Goal: Task Accomplishment & Management: Manage account settings

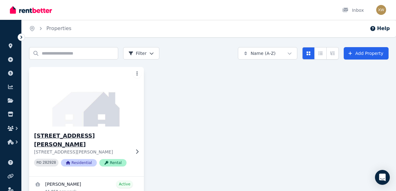
click at [54, 138] on h3 "[STREET_ADDRESS][PERSON_NAME]" at bounding box center [82, 139] width 96 height 17
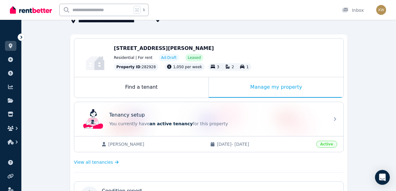
scroll to position [23, 0]
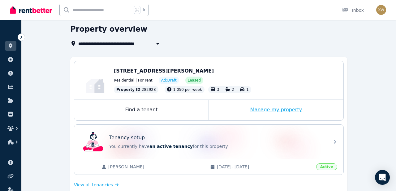
click at [244, 109] on div "Manage my property" at bounding box center [276, 110] width 135 height 20
click at [259, 109] on div "Manage my property" at bounding box center [276, 110] width 135 height 20
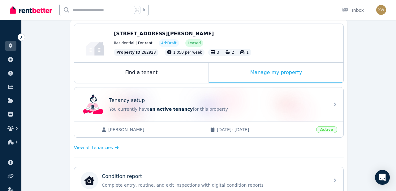
scroll to position [0, 0]
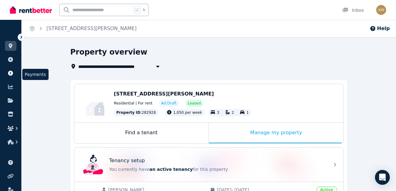
click at [13, 74] on icon at bounding box center [10, 73] width 6 height 5
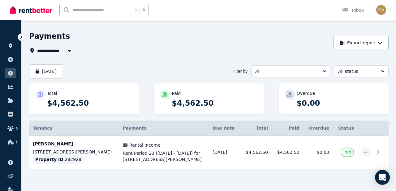
scroll to position [19, 0]
click at [13, 88] on icon at bounding box center [10, 86] width 6 height 5
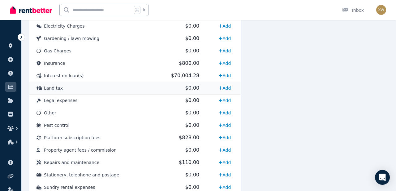
scroll to position [302, 0]
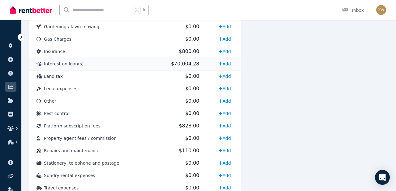
click at [177, 65] on span "$70,004.28" at bounding box center [185, 64] width 28 height 6
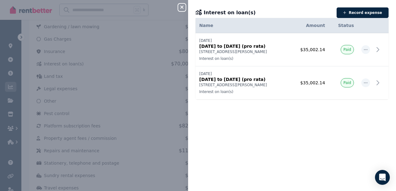
click at [163, 83] on div "Close panel Interest on loan(s) Record expense Date Name Address Category Amoun…" at bounding box center [198, 95] width 396 height 191
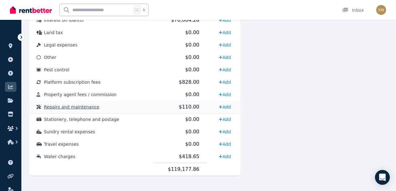
scroll to position [351, 0]
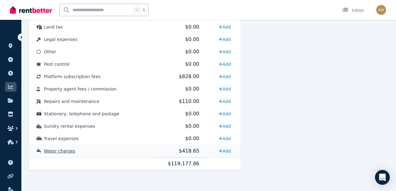
click at [190, 151] on span "$418.65" at bounding box center [189, 151] width 20 height 6
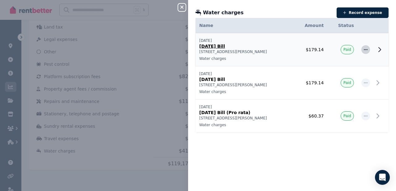
click at [367, 50] on icon "button" at bounding box center [366, 49] width 4 height 1
click at [345, 69] on span "Edit expense" at bounding box center [345, 65] width 40 height 7
select select "**********"
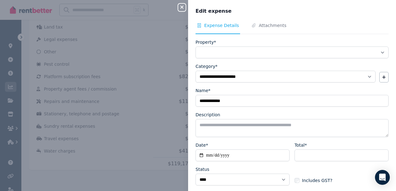
select select "**********"
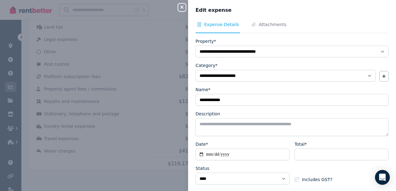
scroll to position [0, 0]
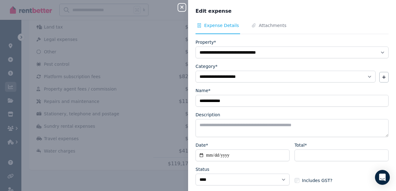
click at [183, 8] on icon "button" at bounding box center [181, 7] width 3 height 3
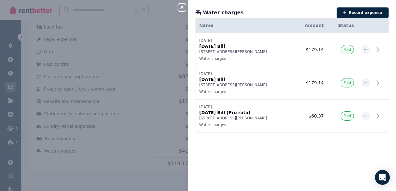
click at [182, 8] on icon "button" at bounding box center [181, 7] width 3 height 3
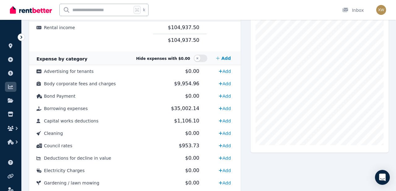
scroll to position [149, 0]
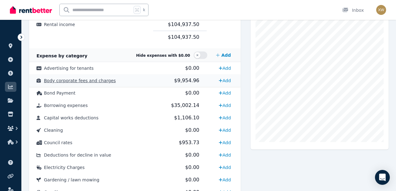
click at [182, 82] on span "$9,954.96" at bounding box center [186, 80] width 25 height 6
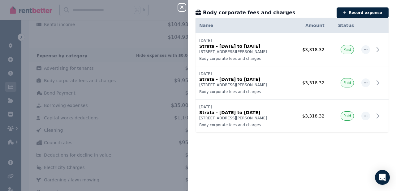
click at [180, 5] on icon "button" at bounding box center [181, 7] width 7 height 5
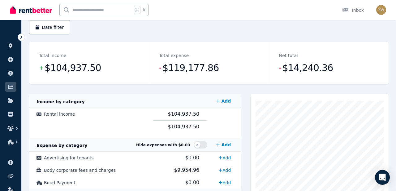
scroll to position [60, 0]
click at [12, 100] on icon at bounding box center [10, 100] width 6 height 5
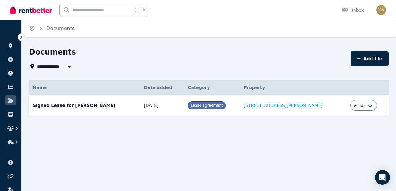
click at [366, 103] on div "Action" at bounding box center [363, 104] width 19 height 7
click at [368, 106] on icon "button" at bounding box center [370, 105] width 5 height 5
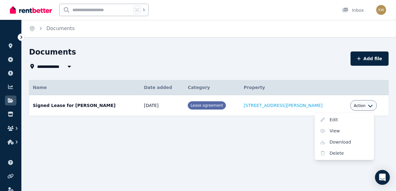
click at [241, 132] on div "**********" at bounding box center [209, 92] width 374 height 91
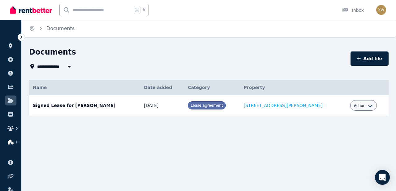
click at [16, 143] on icon "button" at bounding box center [17, 141] width 2 height 3
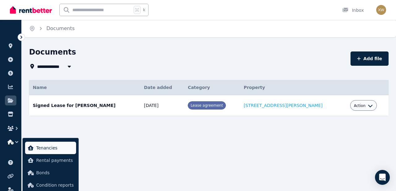
click at [39, 148] on span "Tenancies" at bounding box center [54, 147] width 37 height 7
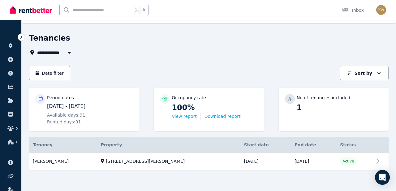
scroll to position [15, 0]
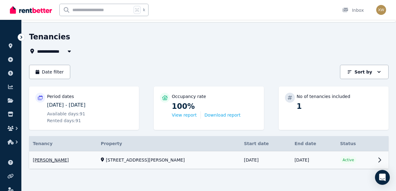
click at [380, 160] on link "View property details" at bounding box center [208, 160] width 359 height 18
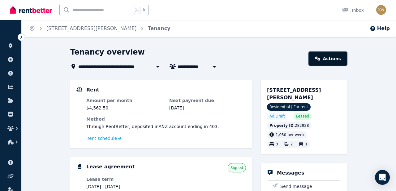
click at [329, 57] on link "Actions" at bounding box center [327, 58] width 39 height 14
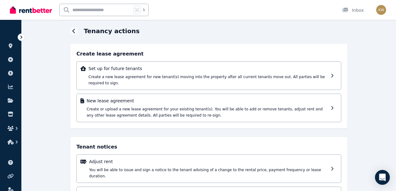
scroll to position [23, 0]
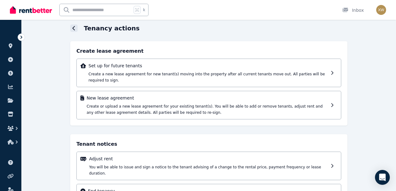
click at [75, 29] on icon at bounding box center [73, 28] width 3 height 5
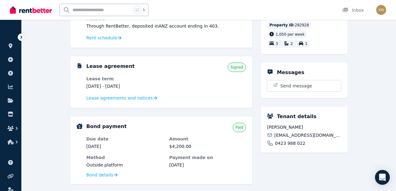
scroll to position [101, 0]
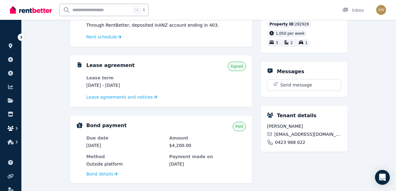
click at [15, 128] on icon "button" at bounding box center [17, 128] width 6 height 6
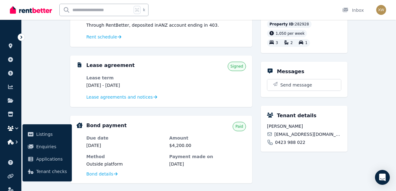
click at [12, 142] on icon "button" at bounding box center [10, 141] width 6 height 5
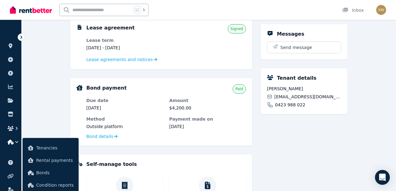
scroll to position [139, 0]
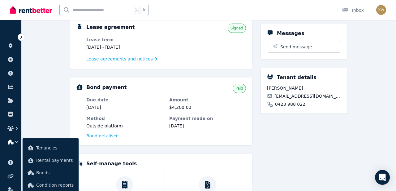
click at [22, 35] on icon at bounding box center [21, 37] width 6 height 6
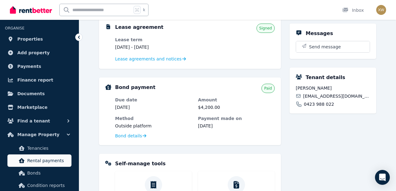
scroll to position [0, 0]
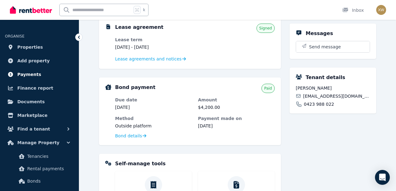
click at [28, 74] on span "Payments" at bounding box center [29, 74] width 24 height 7
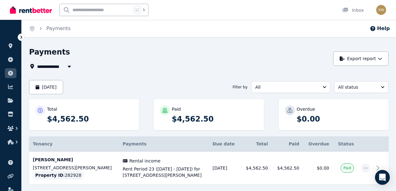
scroll to position [19, 0]
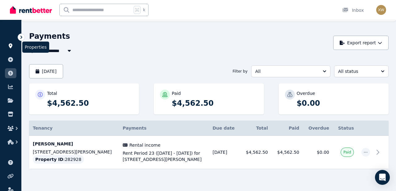
click at [13, 43] on icon at bounding box center [10, 45] width 6 height 5
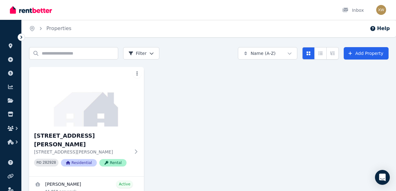
click at [21, 37] on icon at bounding box center [21, 37] width 6 height 6
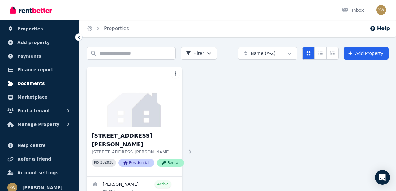
scroll to position [24, 0]
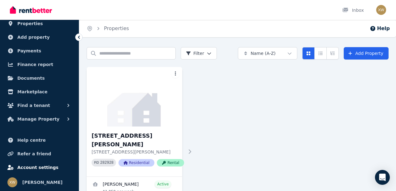
click at [47, 166] on span "Account settings" at bounding box center [37, 166] width 41 height 7
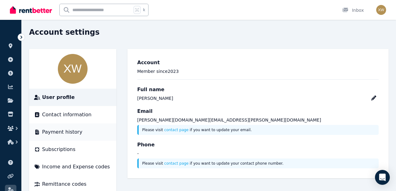
scroll to position [33, 0]
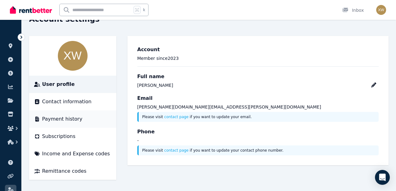
click at [68, 119] on span "Payment history" at bounding box center [62, 118] width 40 height 7
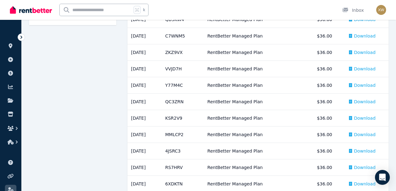
scroll to position [188, 0]
